Goal: Transaction & Acquisition: Book appointment/travel/reservation

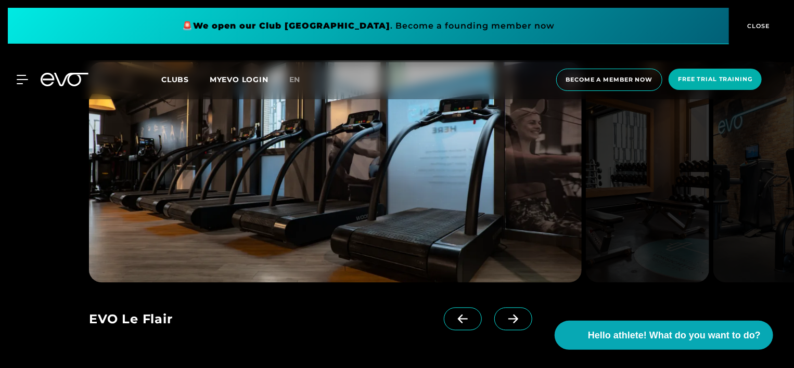
scroll to position [912, 0]
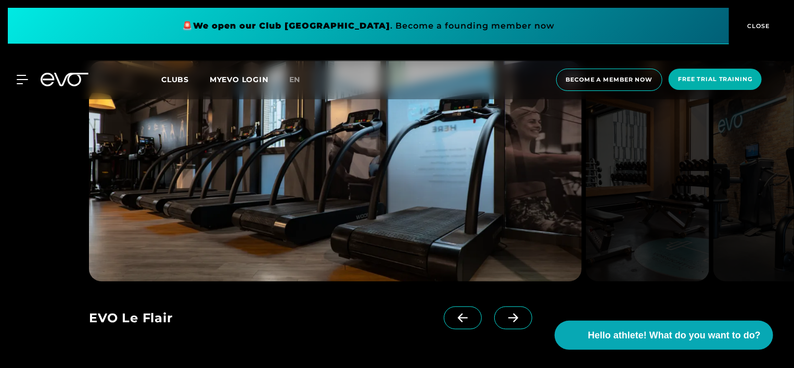
click at [504, 318] on icon at bounding box center [513, 318] width 18 height 9
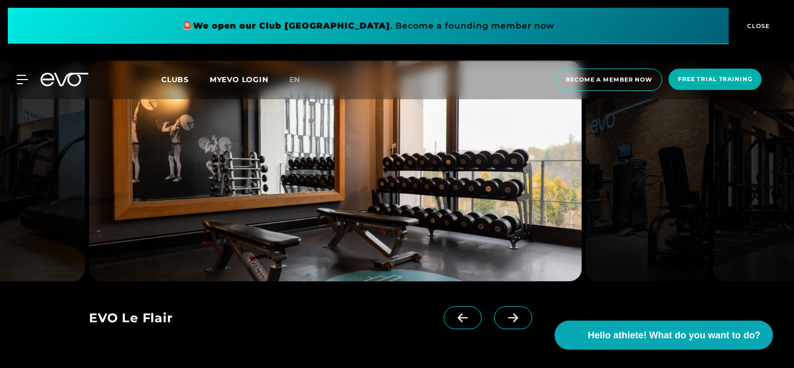
click at [504, 320] on icon at bounding box center [513, 318] width 18 height 9
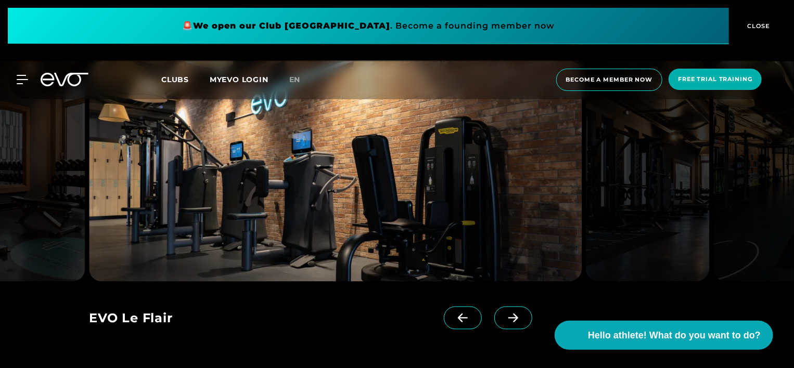
click at [504, 320] on icon at bounding box center [513, 318] width 18 height 9
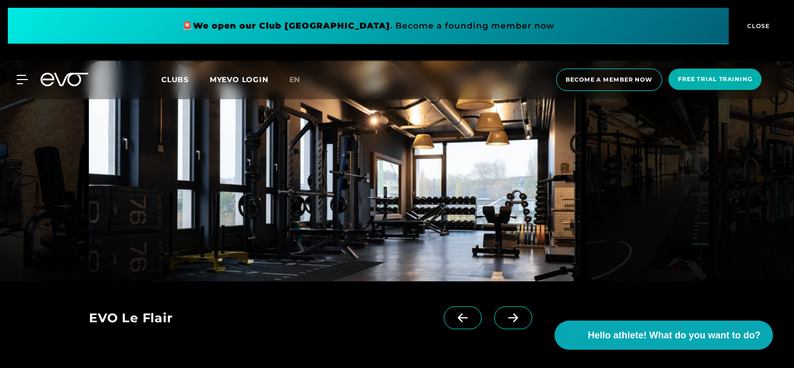
click at [504, 320] on icon at bounding box center [513, 318] width 18 height 9
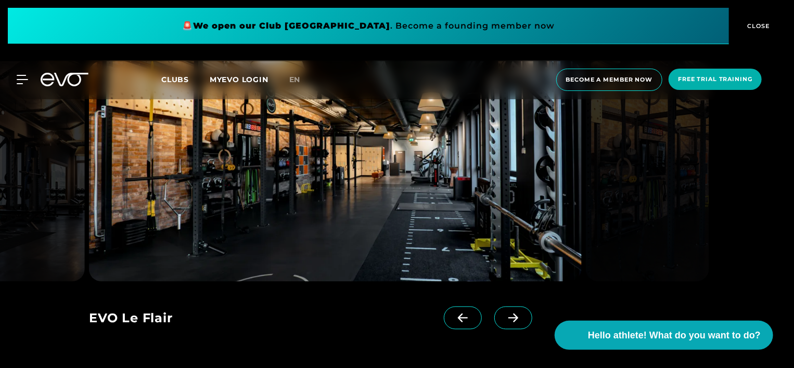
click at [504, 320] on icon at bounding box center [513, 318] width 18 height 9
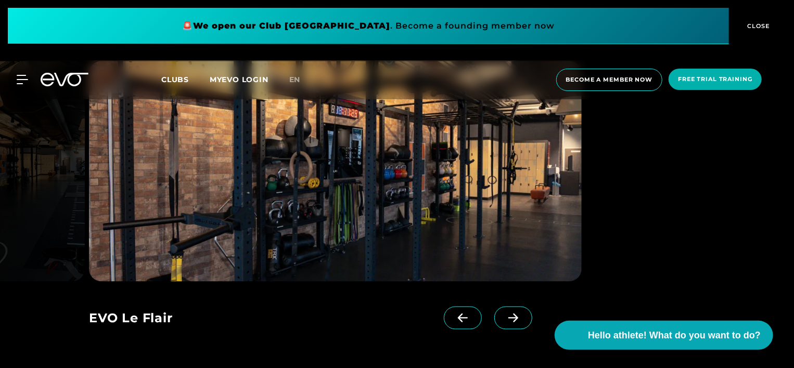
click at [504, 320] on icon at bounding box center [513, 318] width 18 height 9
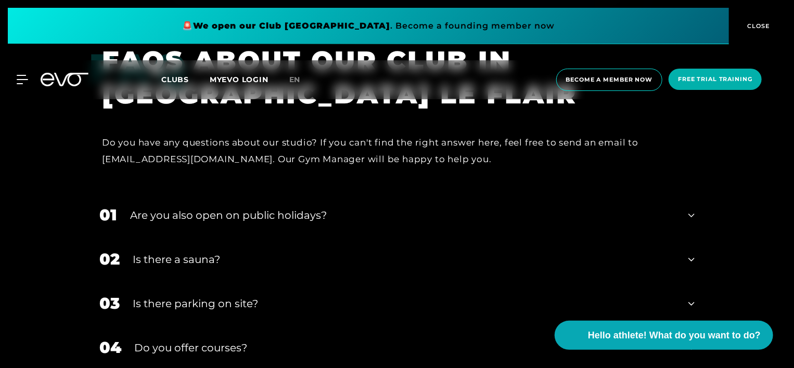
scroll to position [2944, 0]
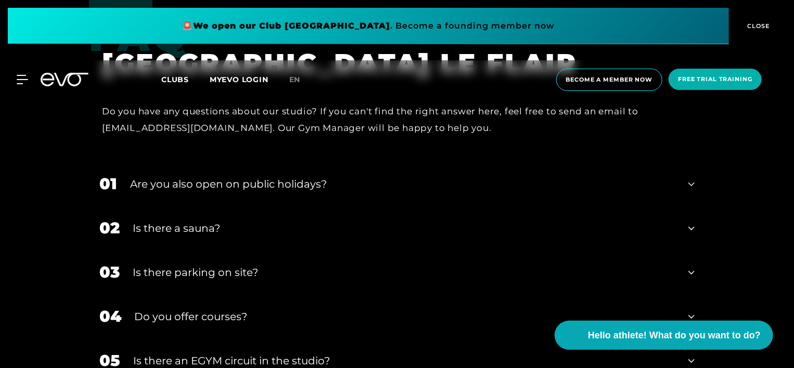
click at [289, 174] on div "01 Are you also open on public holidays?" at bounding box center [397, 184] width 616 height 44
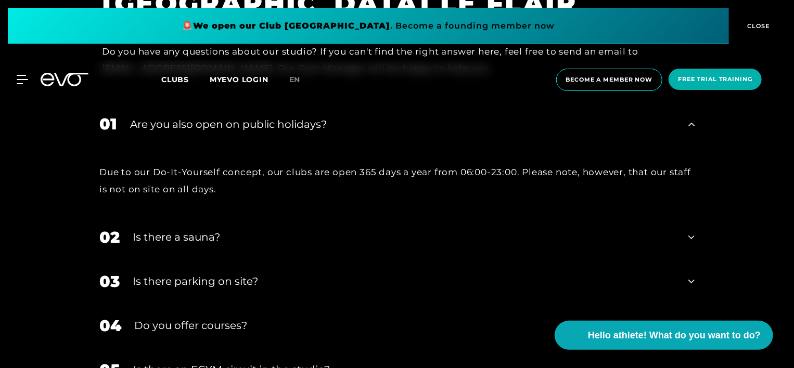
scroll to position [3017, 0]
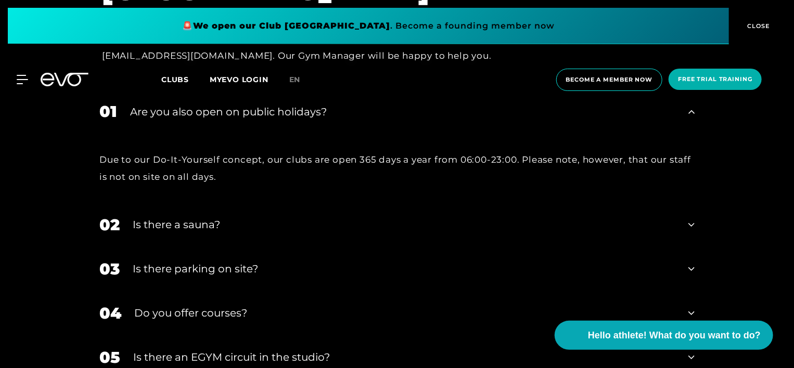
click at [181, 226] on div "Is there a sauna?" at bounding box center [404, 225] width 542 height 16
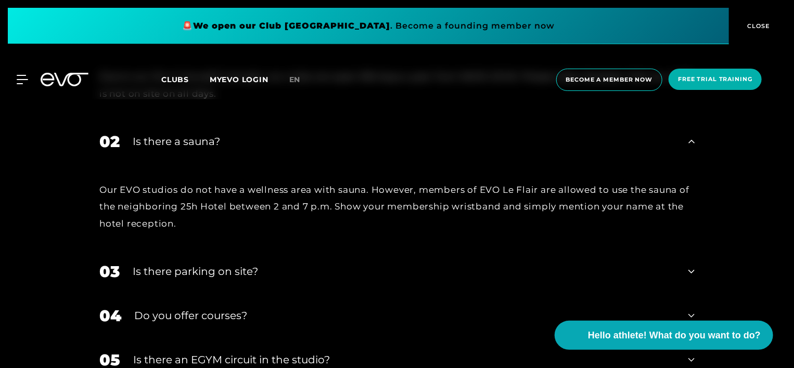
scroll to position [3104, 0]
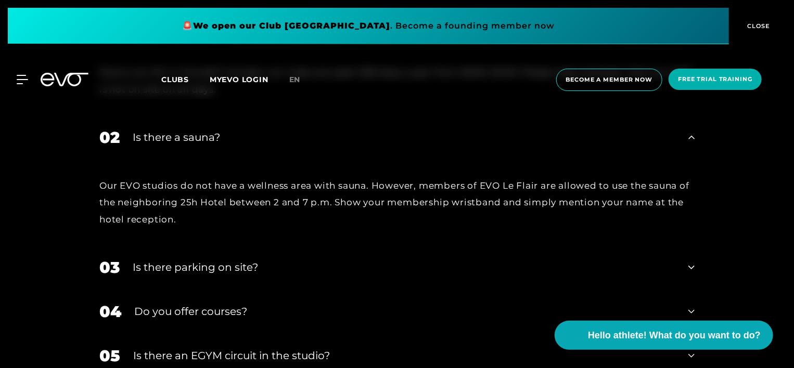
click at [188, 261] on div "Is there parking on site?" at bounding box center [404, 268] width 542 height 16
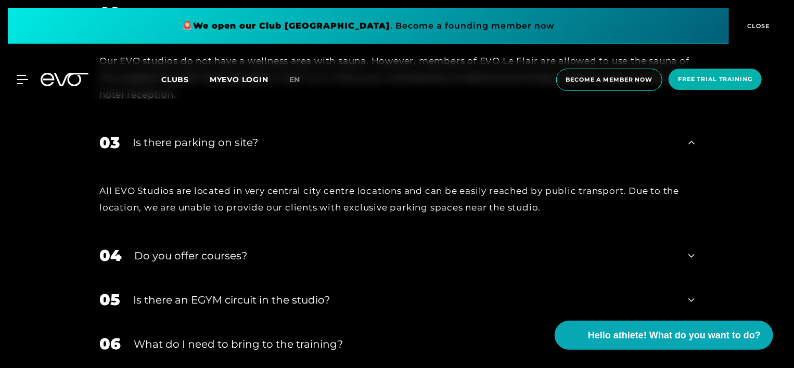
scroll to position [3229, 0]
click at [232, 269] on div "04 Do you offer courses?" at bounding box center [397, 256] width 616 height 44
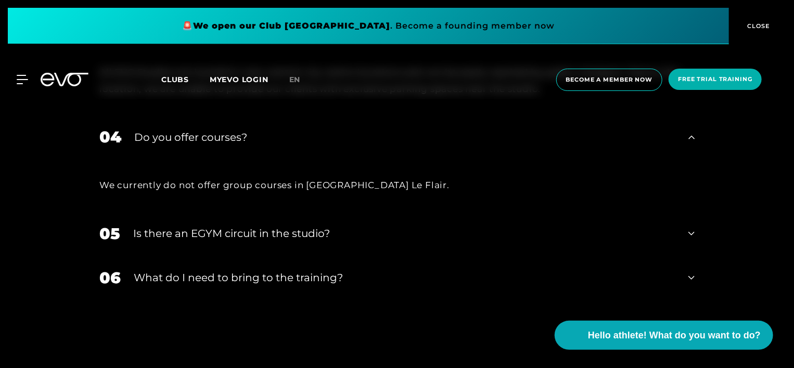
scroll to position [3352, 0]
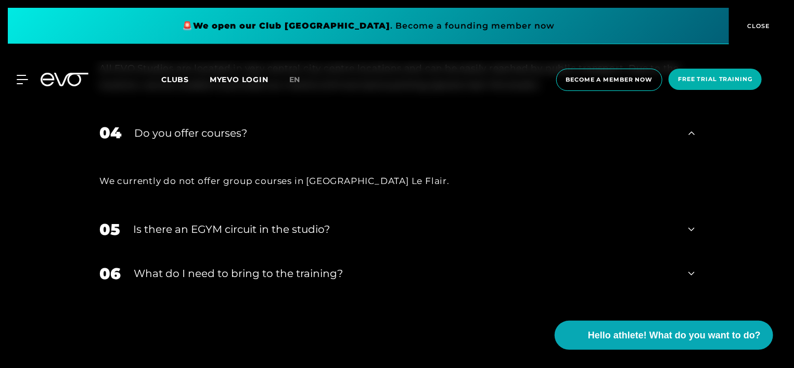
click at [281, 231] on div "Is there an EGYM circuit in the studio?" at bounding box center [404, 230] width 542 height 16
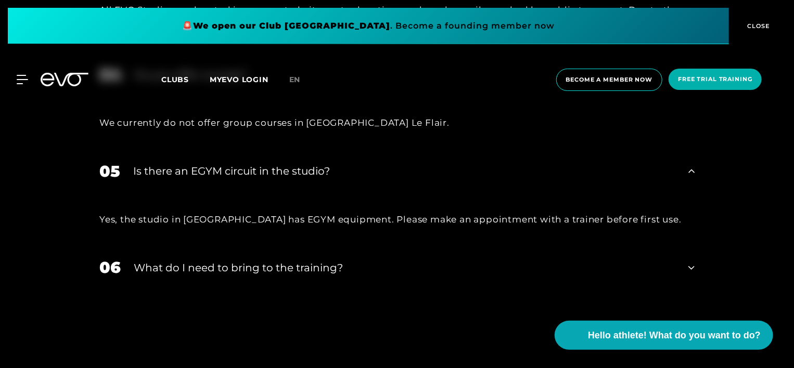
scroll to position [3416, 0]
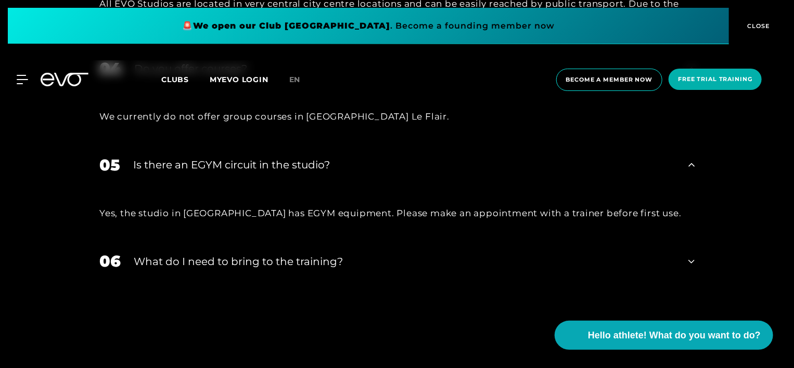
click at [268, 264] on div "What do I need to bring to the training?" at bounding box center [404, 262] width 541 height 16
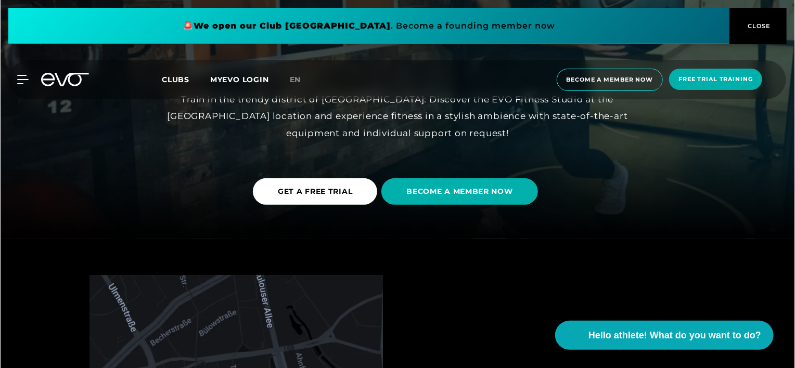
scroll to position [0, 0]
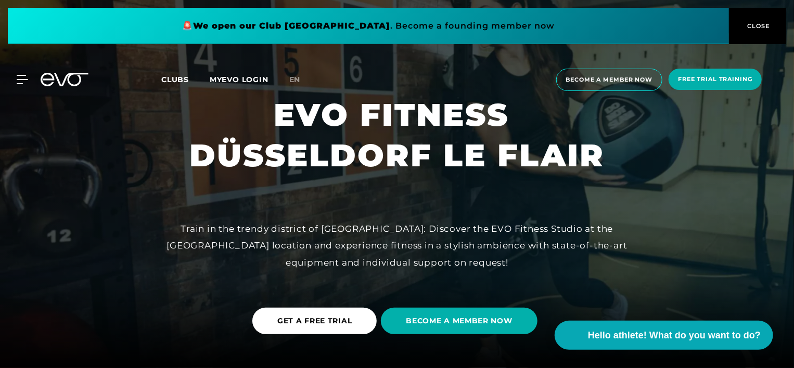
click at [25, 66] on div "MyEVO Login About EVO Memberships Trial DAY PASS EVO Studios Dusseldorf Berlin …" at bounding box center [397, 79] width 790 height 39
click at [23, 83] on icon at bounding box center [24, 79] width 15 height 8
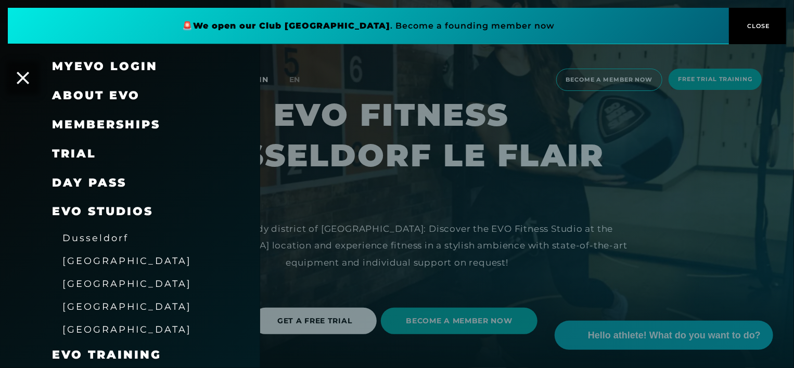
click at [125, 92] on span "About EVO" at bounding box center [96, 95] width 88 height 14
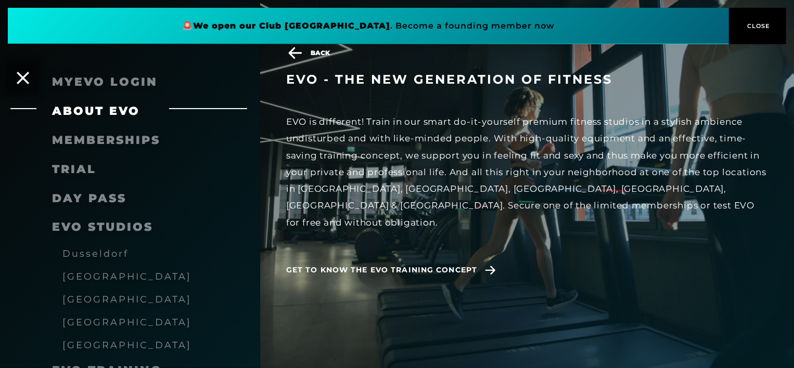
click at [130, 140] on span "Memberships" at bounding box center [106, 140] width 108 height 14
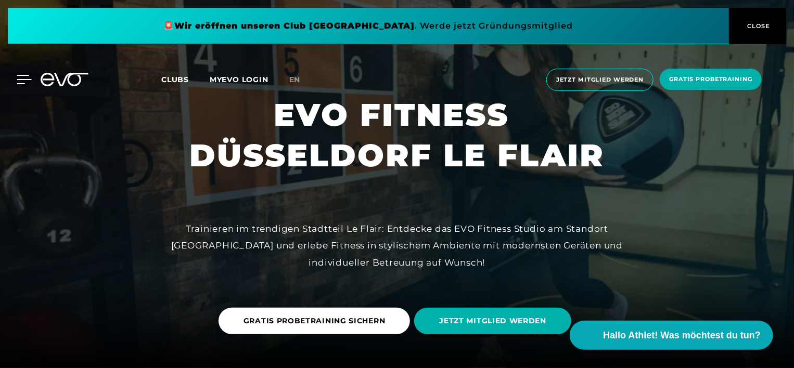
click at [22, 80] on icon at bounding box center [24, 79] width 15 height 8
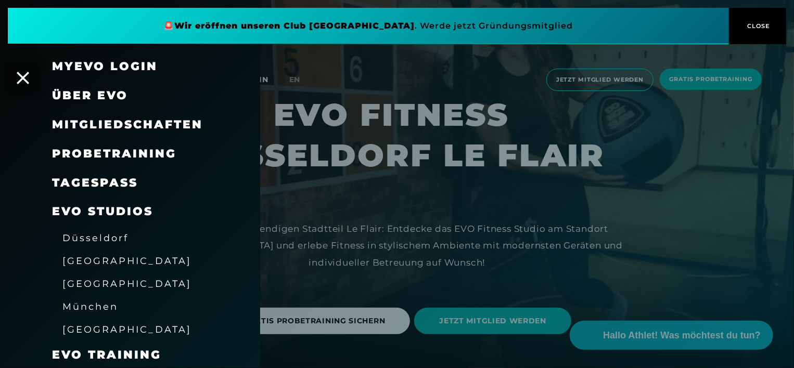
click at [17, 70] on div "MyEVO Login" at bounding box center [130, 66] width 260 height 29
click at [22, 88] on div "Über EVO" at bounding box center [130, 95] width 260 height 29
click at [24, 75] on icon at bounding box center [23, 78] width 14 height 14
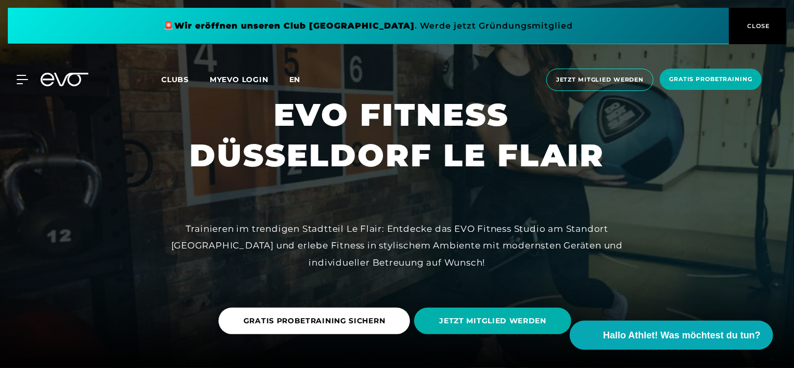
click at [295, 75] on span "en" at bounding box center [294, 79] width 11 height 9
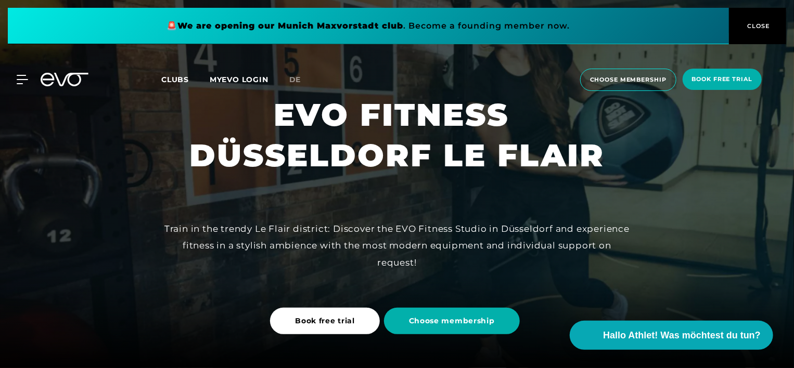
click at [31, 75] on div "MyEVO Login About Memberships free trial DAYPASS EVO Studios [GEOGRAPHIC_DATA] …" at bounding box center [16, 79] width 36 height 9
click at [25, 76] on icon at bounding box center [24, 79] width 15 height 9
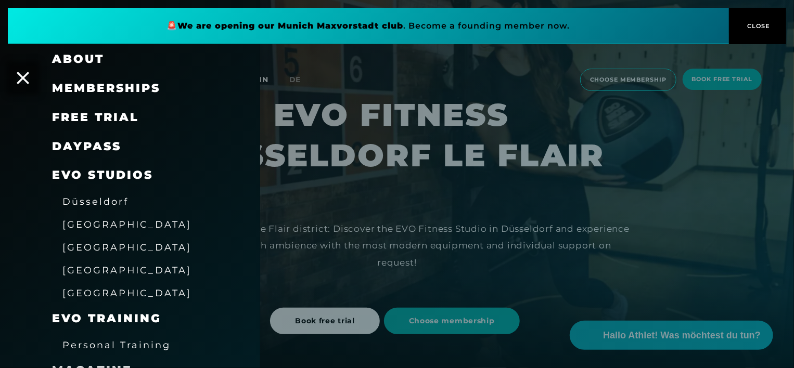
scroll to position [40, 0]
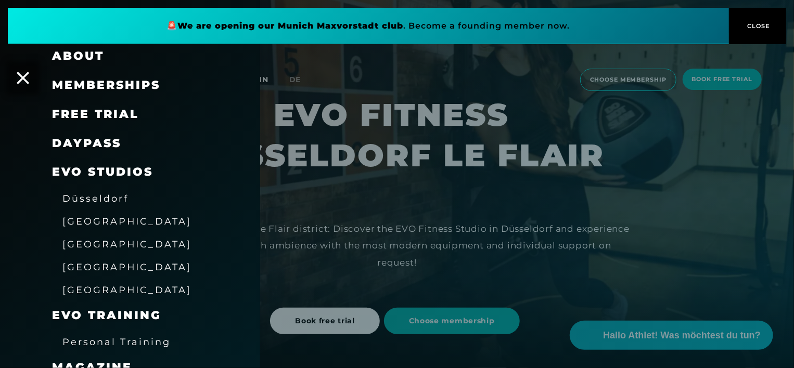
click at [119, 200] on span "Düsseldorf" at bounding box center [95, 198] width 66 height 11
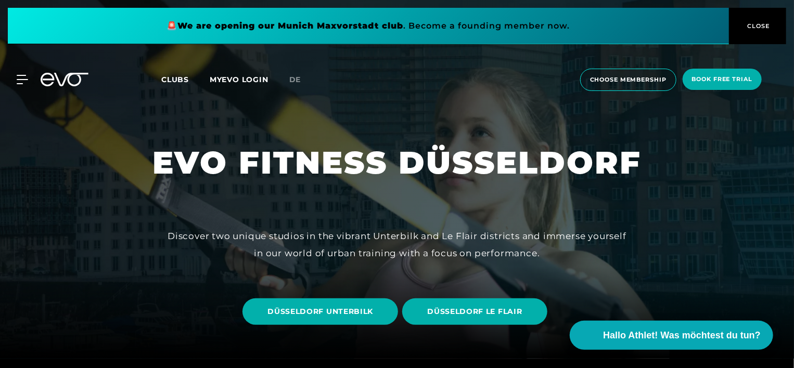
scroll to position [10, 0]
click at [298, 75] on span "de" at bounding box center [295, 79] width 12 height 9
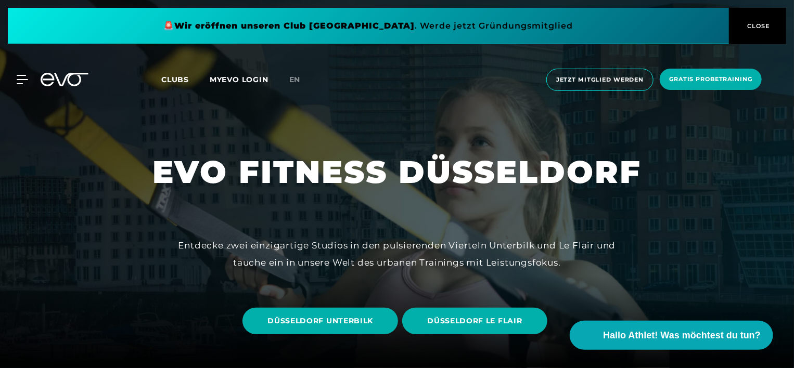
click at [20, 74] on div "MyEVO Login Über EVO Mitgliedschaften Probetraining TAGESPASS EVO Studios [GEOG…" at bounding box center [397, 79] width 790 height 39
click at [19, 77] on icon at bounding box center [24, 79] width 15 height 9
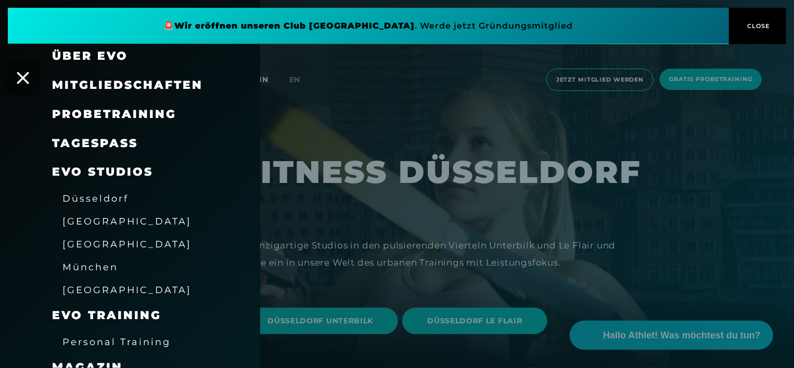
click at [294, 65] on div at bounding box center [397, 184] width 794 height 368
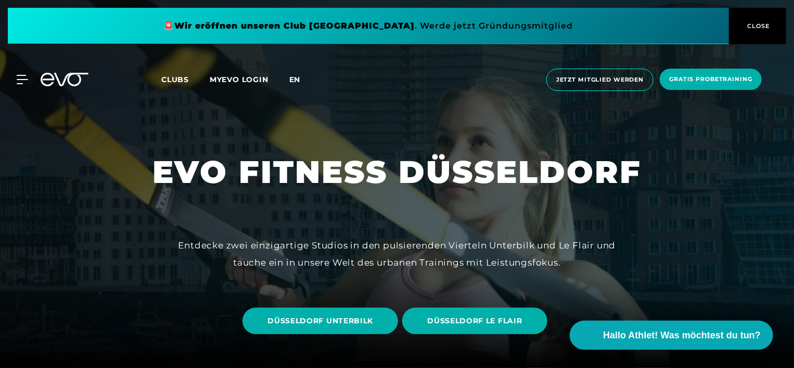
click at [291, 80] on span "en" at bounding box center [294, 79] width 11 height 9
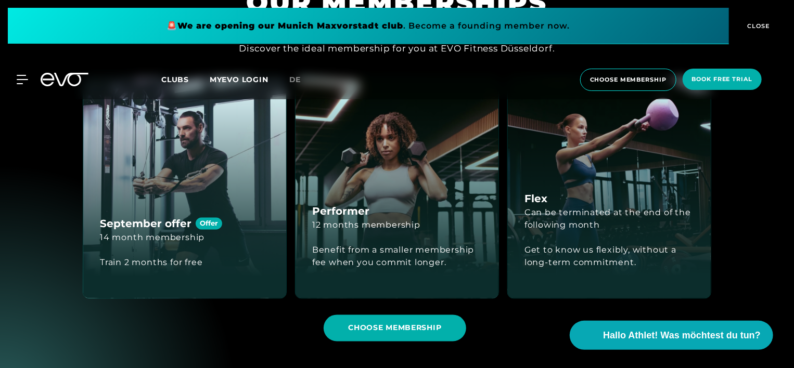
scroll to position [836, 0]
click at [387, 325] on span "CHOOSE MEMBERSHIP" at bounding box center [394, 327] width 93 height 11
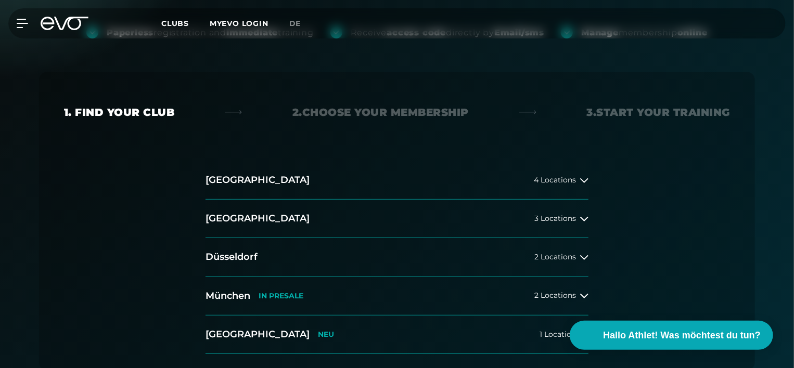
scroll to position [239, 0]
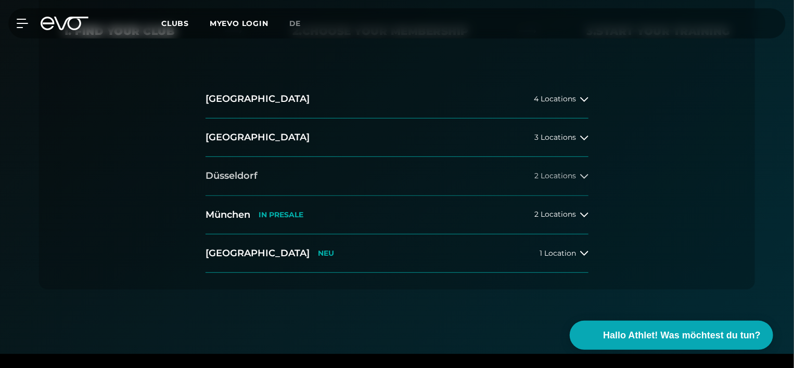
click at [550, 180] on button "[GEOGRAPHIC_DATA] 2 Locations" at bounding box center [396, 176] width 383 height 38
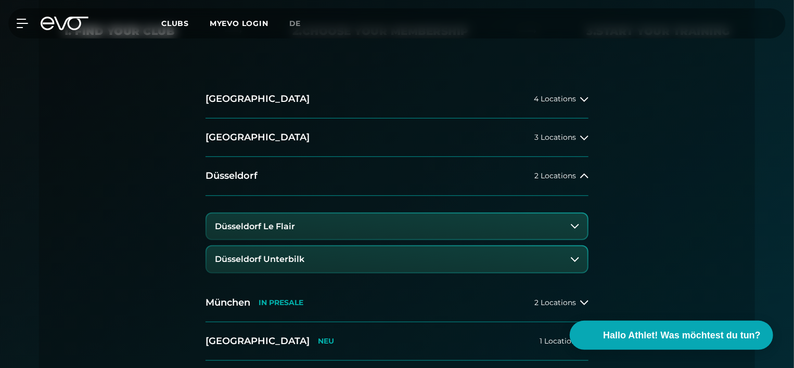
click at [471, 226] on button "Düsseldorf Le Flair" at bounding box center [396, 227] width 381 height 26
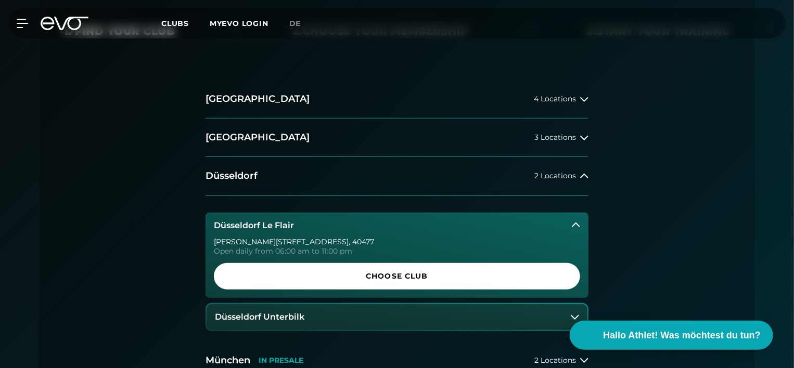
click at [393, 309] on button "Düsseldorf Unterbilk" at bounding box center [396, 317] width 381 height 26
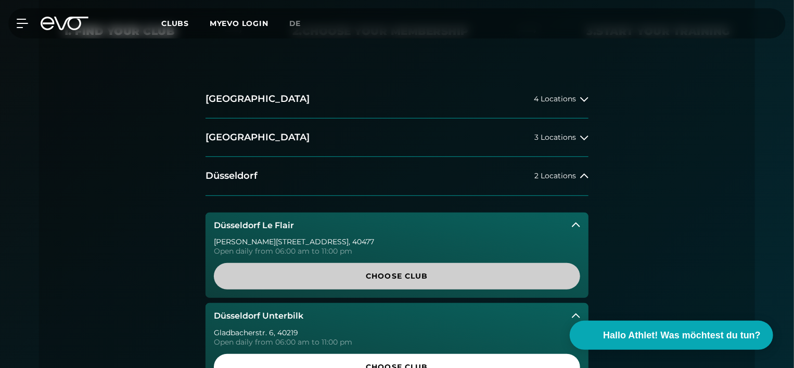
click at [434, 274] on span "Choose Club" at bounding box center [397, 276] width 316 height 11
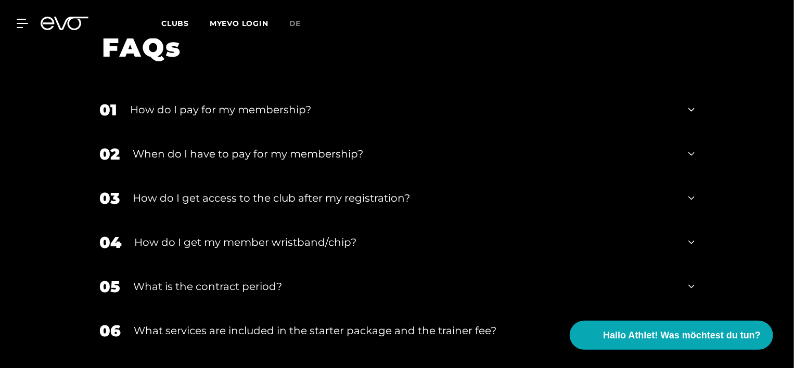
scroll to position [1776, 0]
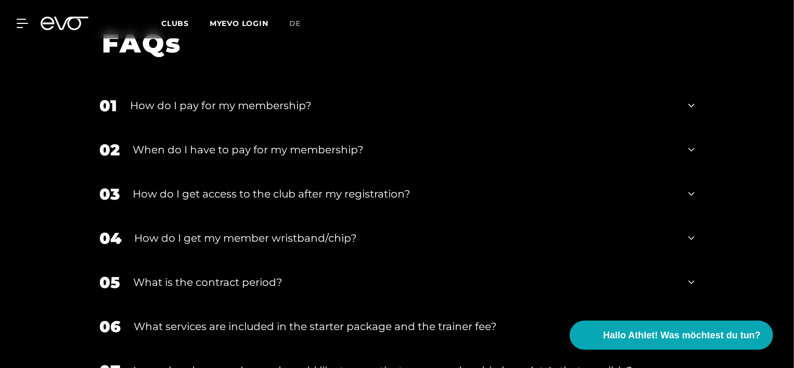
click at [28, 25] on div "MyEVO Login About Memberships free trial DAYPASS EVO Studios [GEOGRAPHIC_DATA] …" at bounding box center [16, 23] width 36 height 9
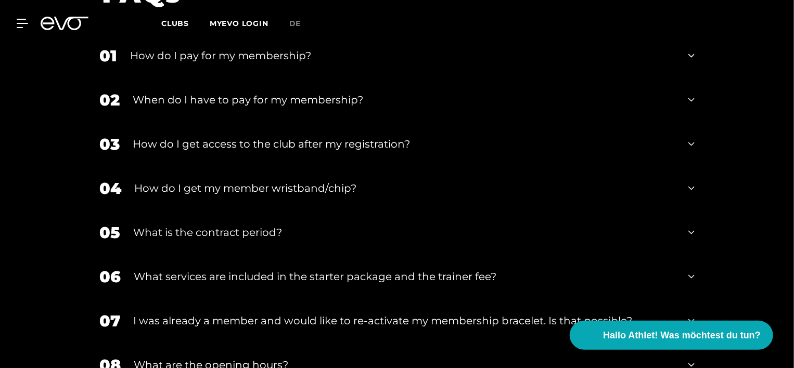
scroll to position [1828, 0]
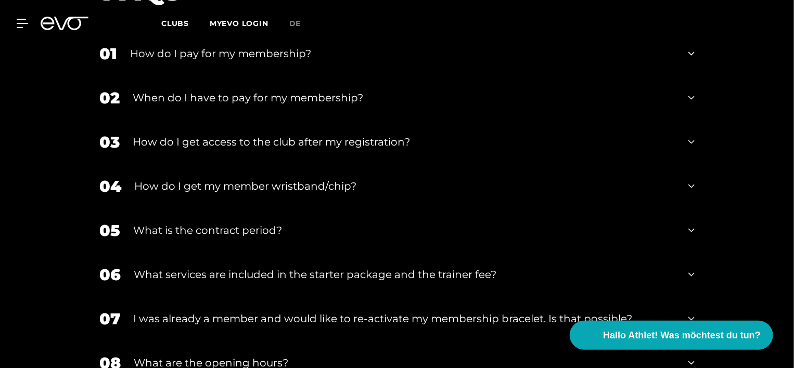
click at [21, 18] on div "MyEVO Login About Memberships free trial DAYPASS EVO Studios [GEOGRAPHIC_DATA] …" at bounding box center [397, 23] width 790 height 30
click at [22, 21] on icon at bounding box center [24, 23] width 15 height 9
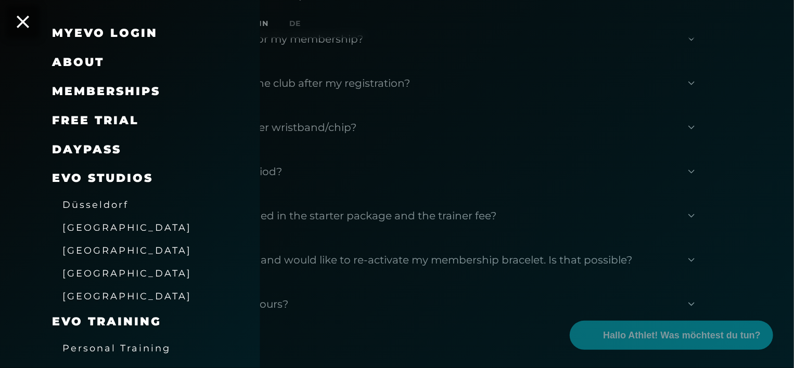
scroll to position [22, 0]
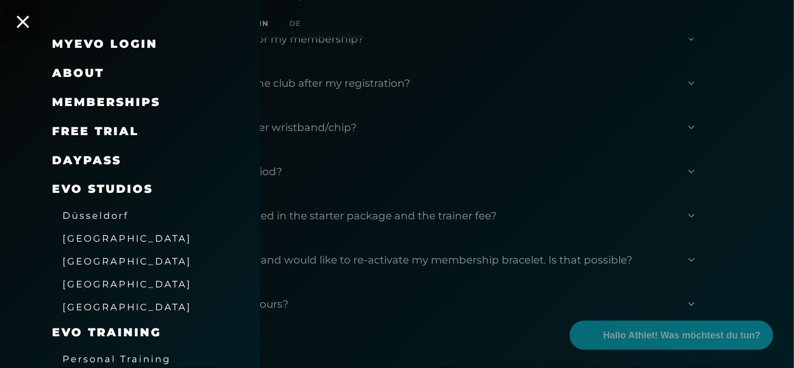
click at [121, 129] on span "free trial" at bounding box center [95, 131] width 87 height 14
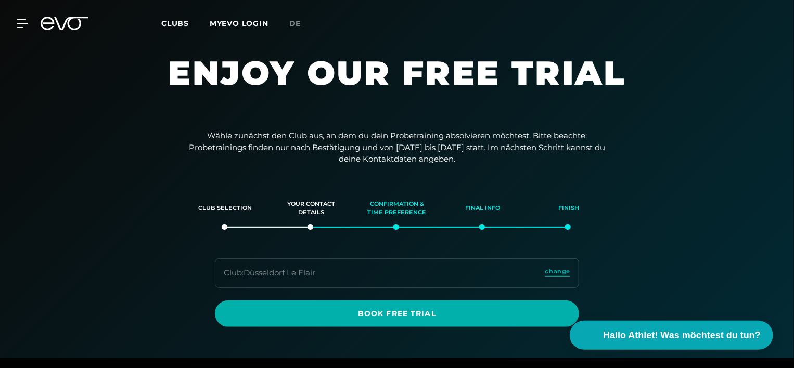
click at [731, 175] on div "Wähle zunächst den Club aus, an dem du dein Probetraining absolvieren möchtest.…" at bounding box center [397, 228] width 794 height 197
